Goal: Find specific page/section: Find specific page/section

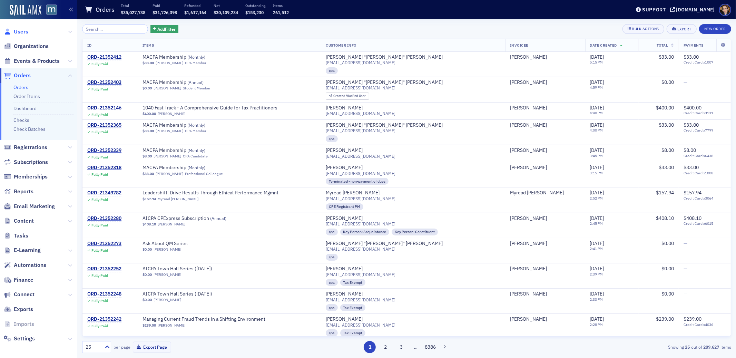
click at [28, 32] on span "Users" at bounding box center [21, 32] width 14 height 8
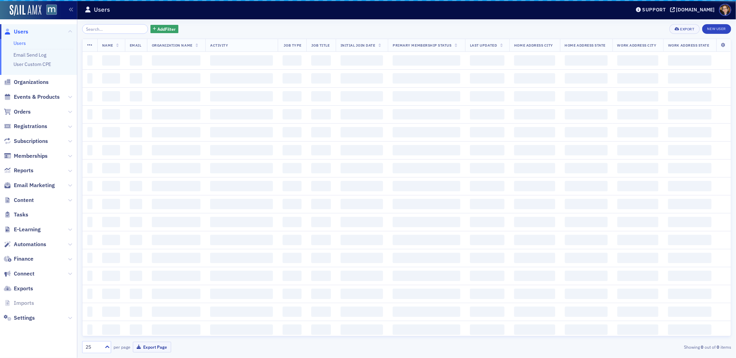
click at [109, 29] on input "search" at bounding box center [115, 29] width 66 height 10
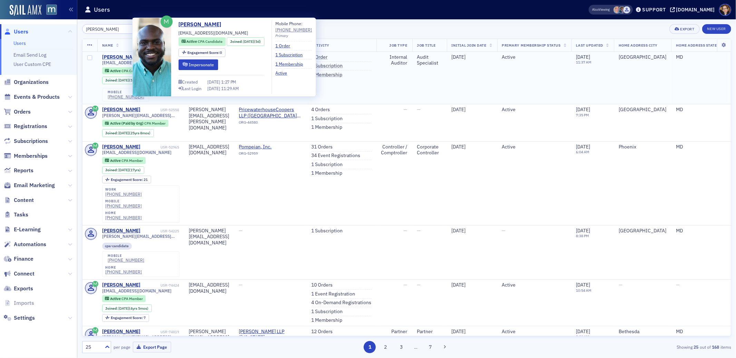
type input "[PERSON_NAME]"
click at [119, 55] on div "[PERSON_NAME]" at bounding box center [121, 57] width 38 height 6
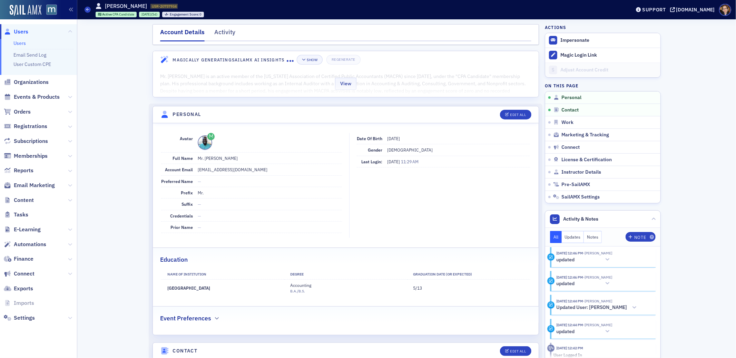
click at [314, 85] on div "View" at bounding box center [346, 82] width 386 height 29
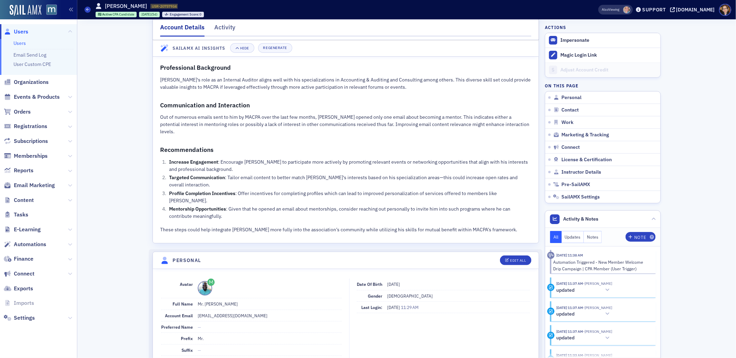
scroll to position [374, 0]
